Goal: Task Accomplishment & Management: Use online tool/utility

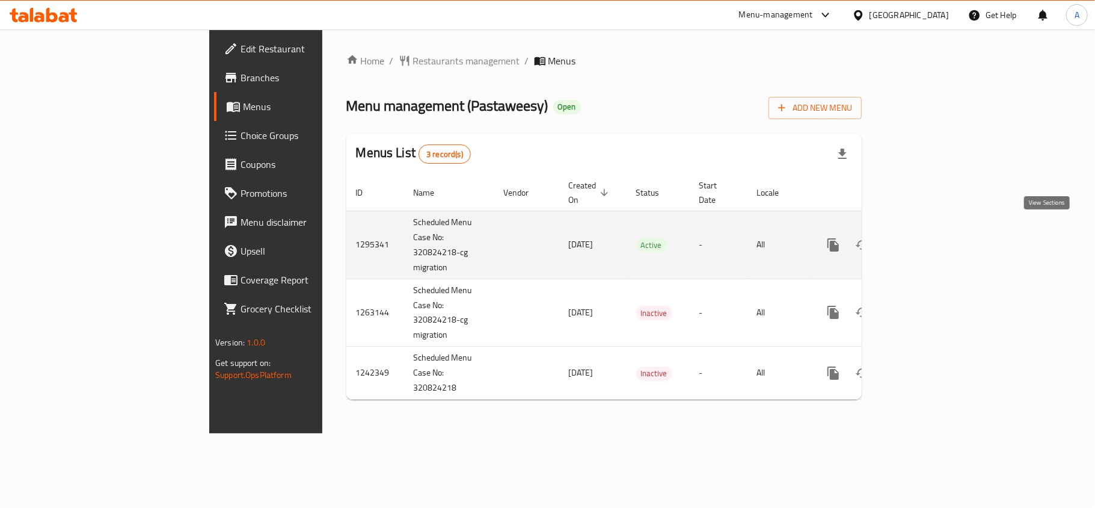
click at [927, 238] on icon "enhanced table" at bounding box center [920, 245] width 14 height 14
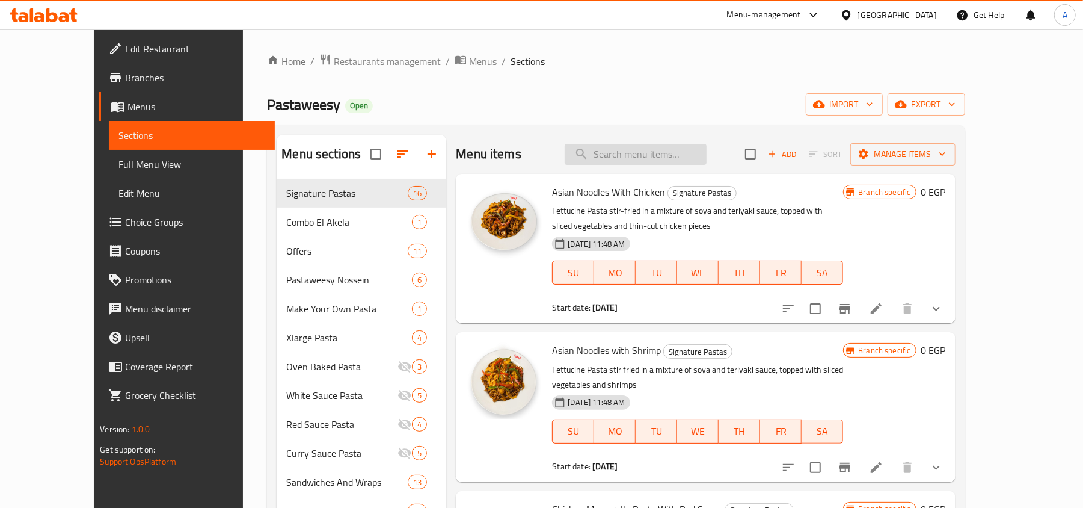
click at [676, 153] on input "search" at bounding box center [636, 154] width 142 height 21
paste input "Honey Cake"
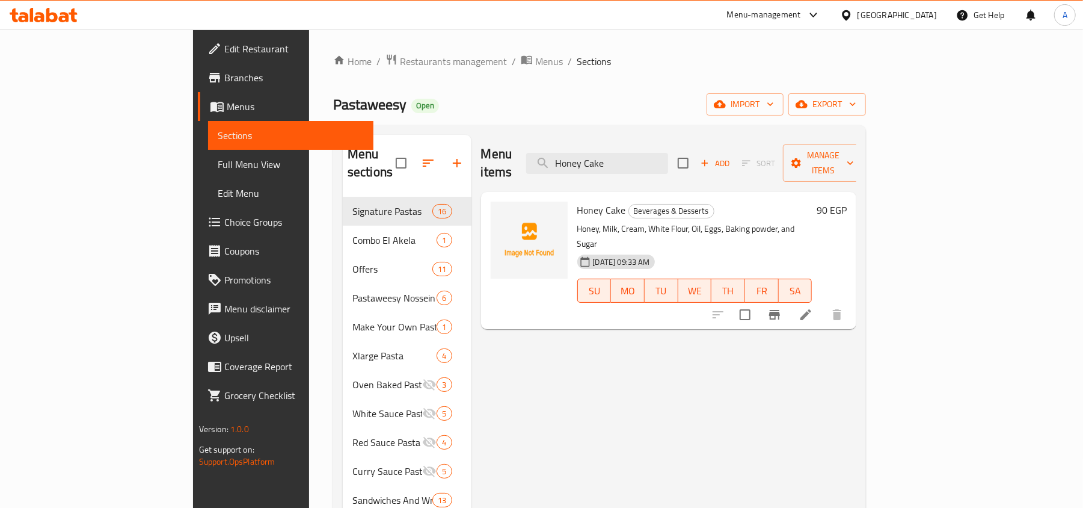
type input "Honey Cake"
click at [813, 307] on icon at bounding box center [806, 314] width 14 height 14
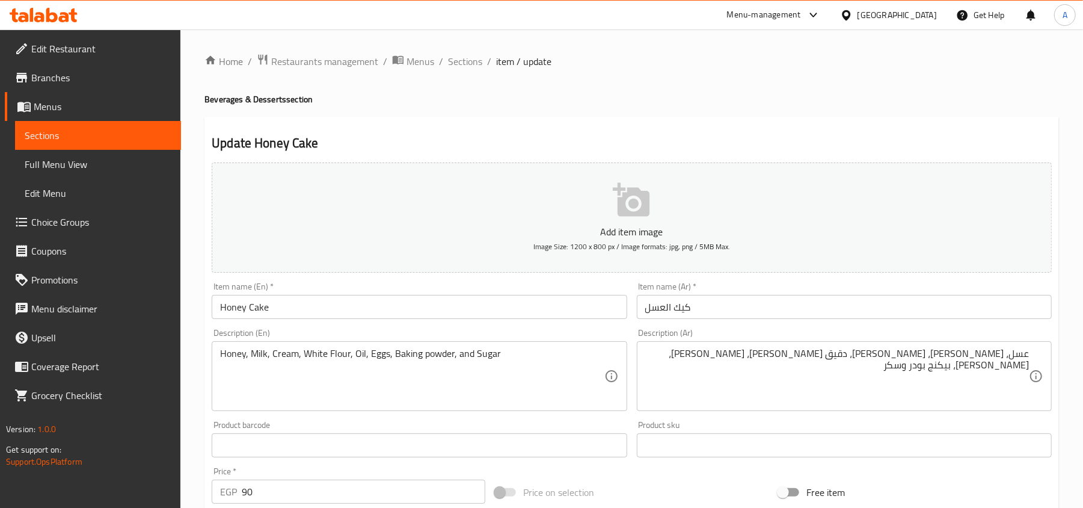
click at [85, 89] on link "Branches" at bounding box center [93, 77] width 176 height 29
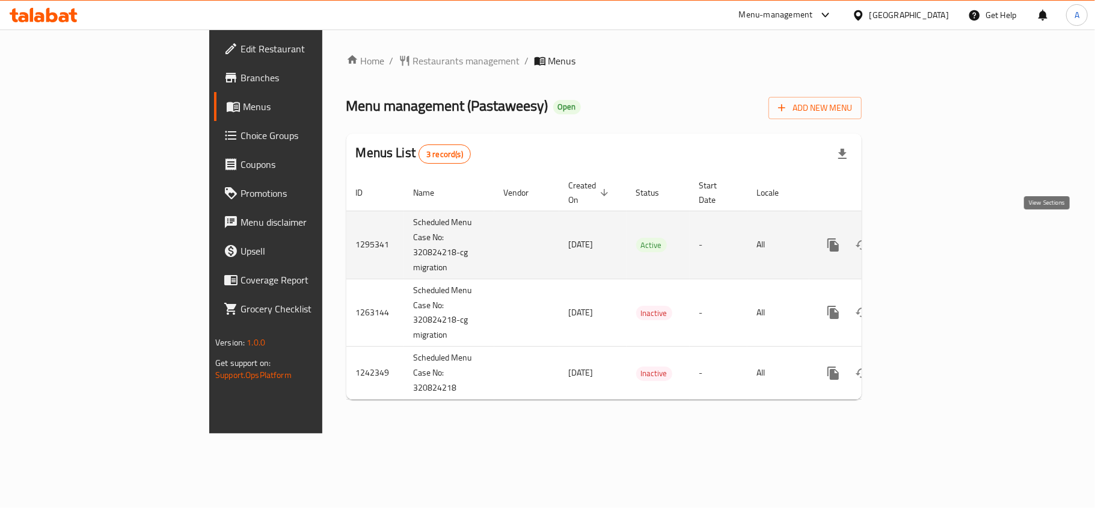
click at [927, 238] on icon "enhanced table" at bounding box center [920, 245] width 14 height 14
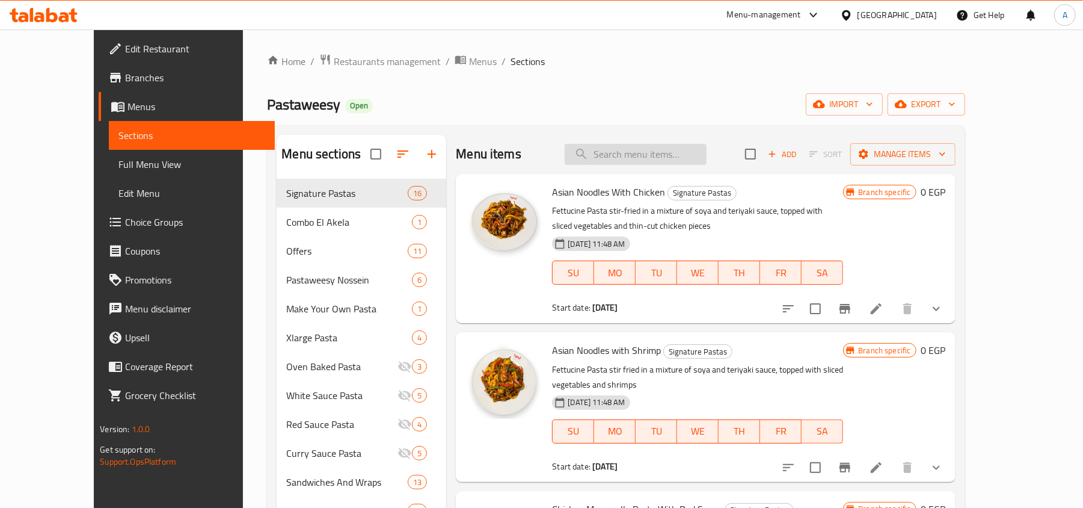
click at [690, 159] on input "search" at bounding box center [636, 154] width 142 height 21
type input "j"
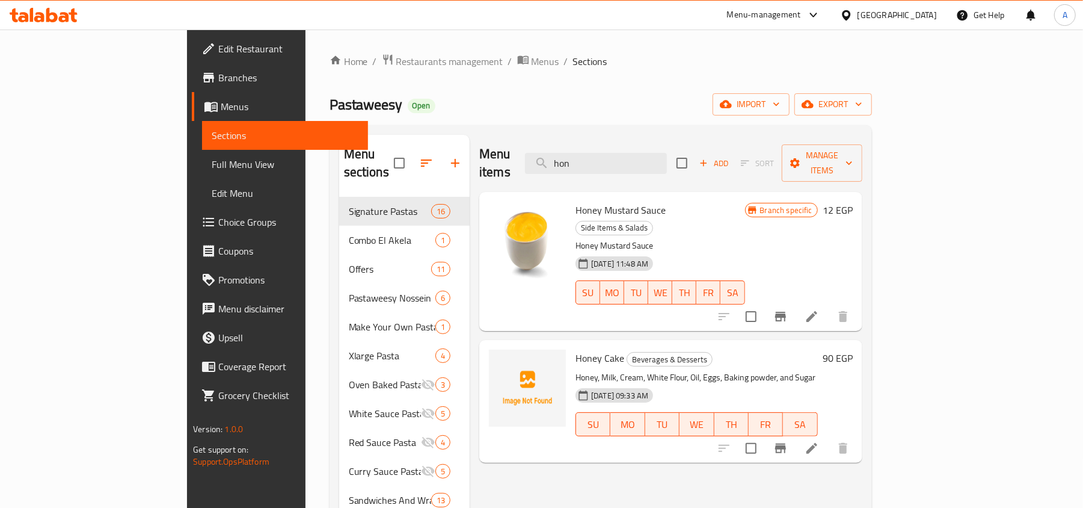
type input "hon"
click at [819, 441] on icon at bounding box center [812, 448] width 14 height 14
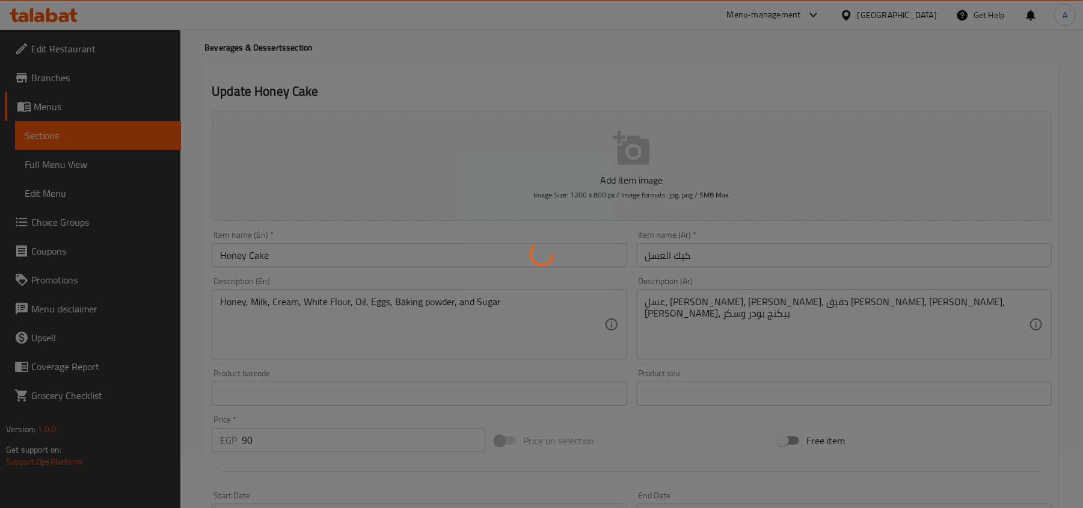
scroll to position [80, 0]
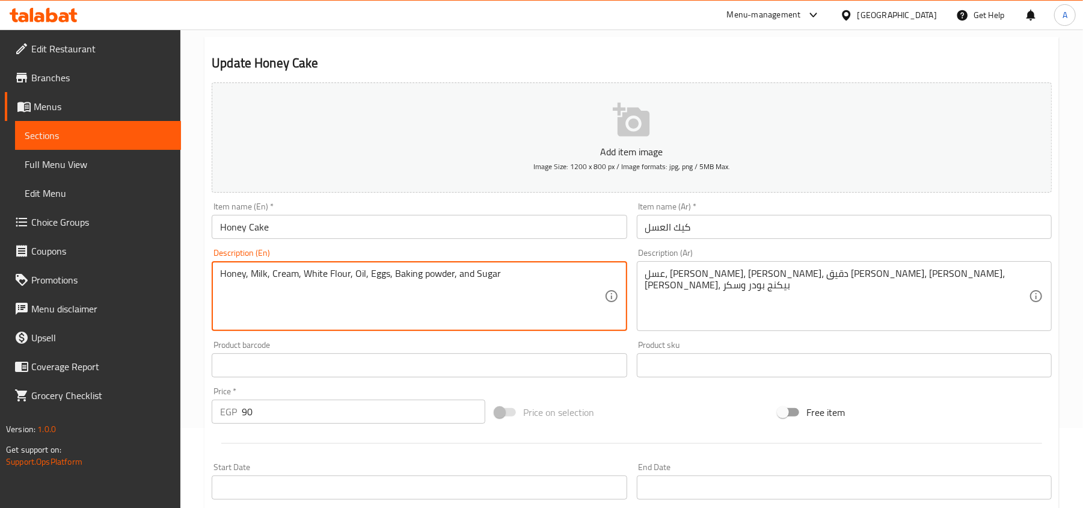
click at [532, 287] on textarea "Honey, Milk, Cream, White Flour, Oil, Eggs, Baking powder, and Sugar" at bounding box center [412, 296] width 384 height 57
